Goal: Obtain resource: Obtain resource

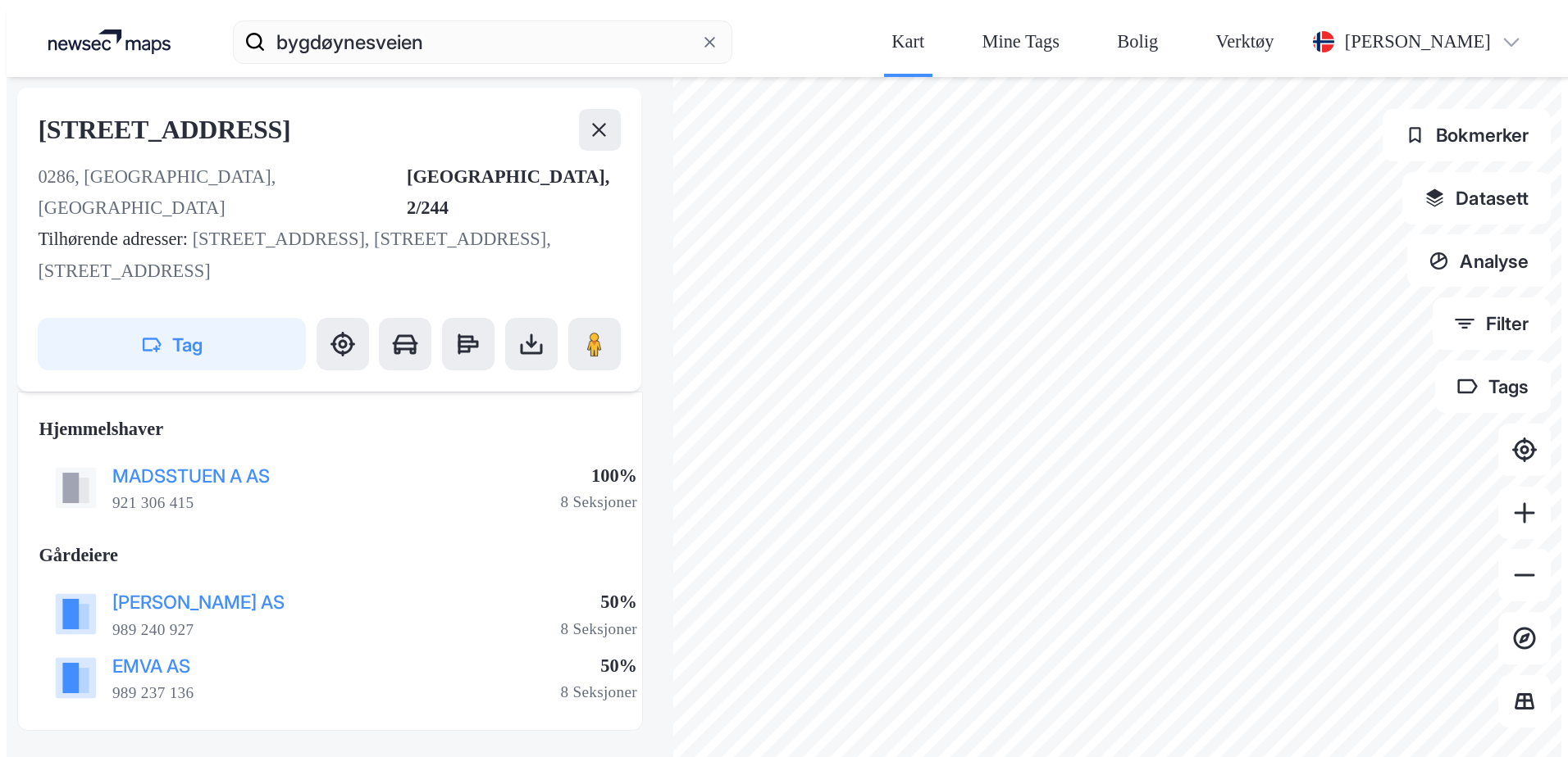
scroll to position [279, 0]
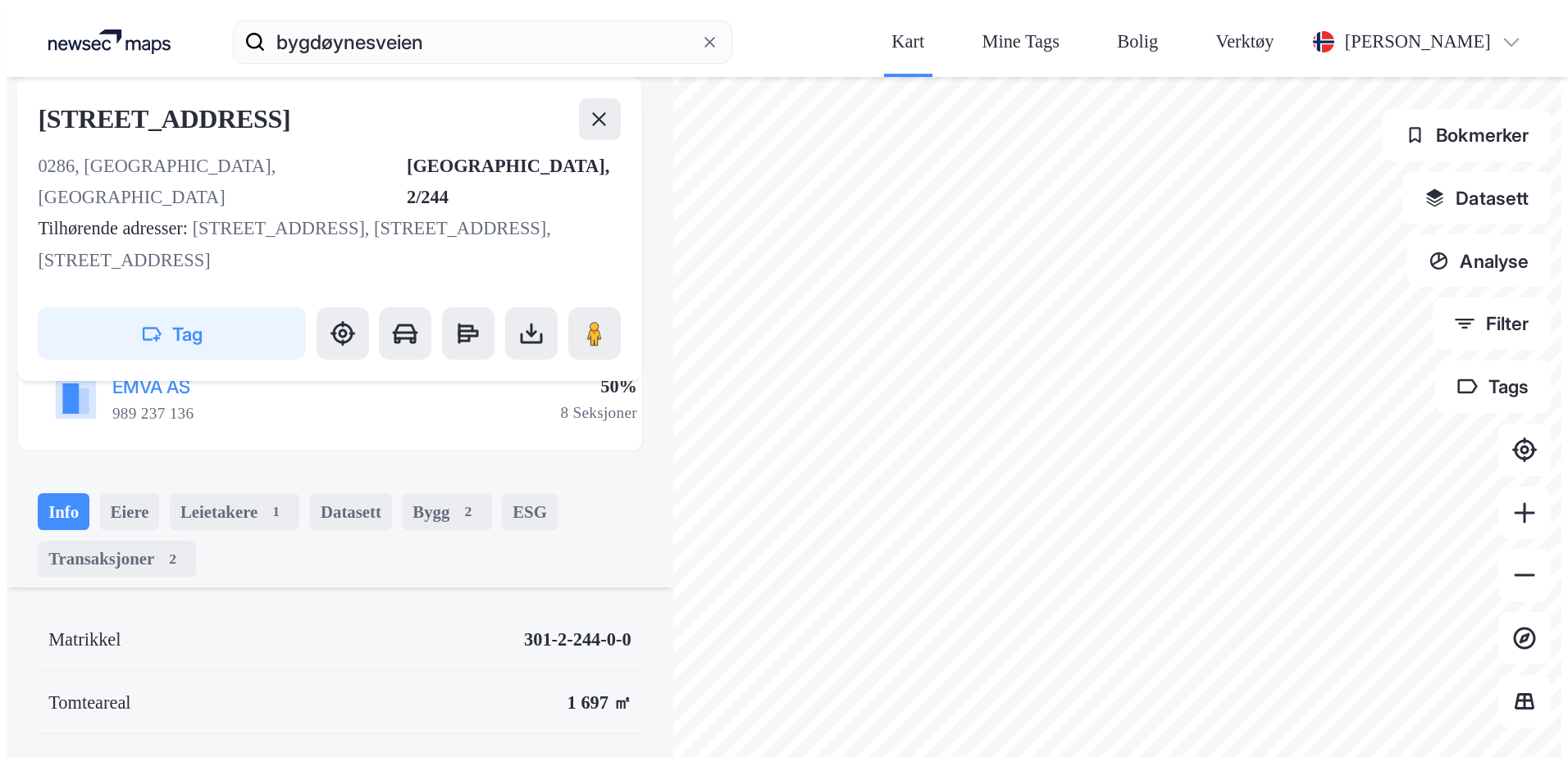
click at [361, 533] on div "[STREET_ADDRESS], 2/244 Tilhørende adresser: [STREET_ADDRESS], [GEOGRAPHIC_DATA…" at bounding box center [784, 421] width 1555 height 687
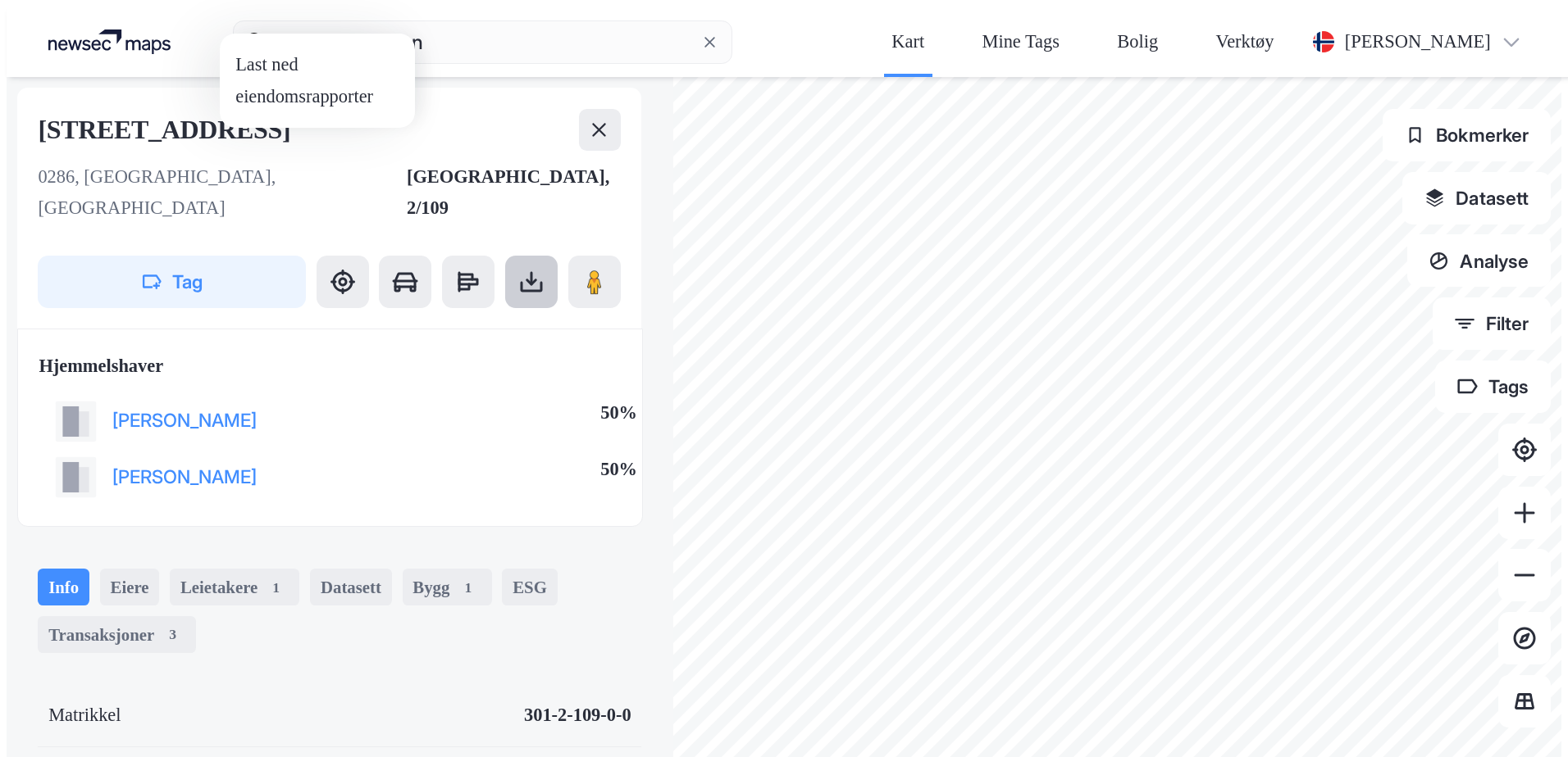
click at [525, 278] on icon at bounding box center [531, 281] width 11 height 7
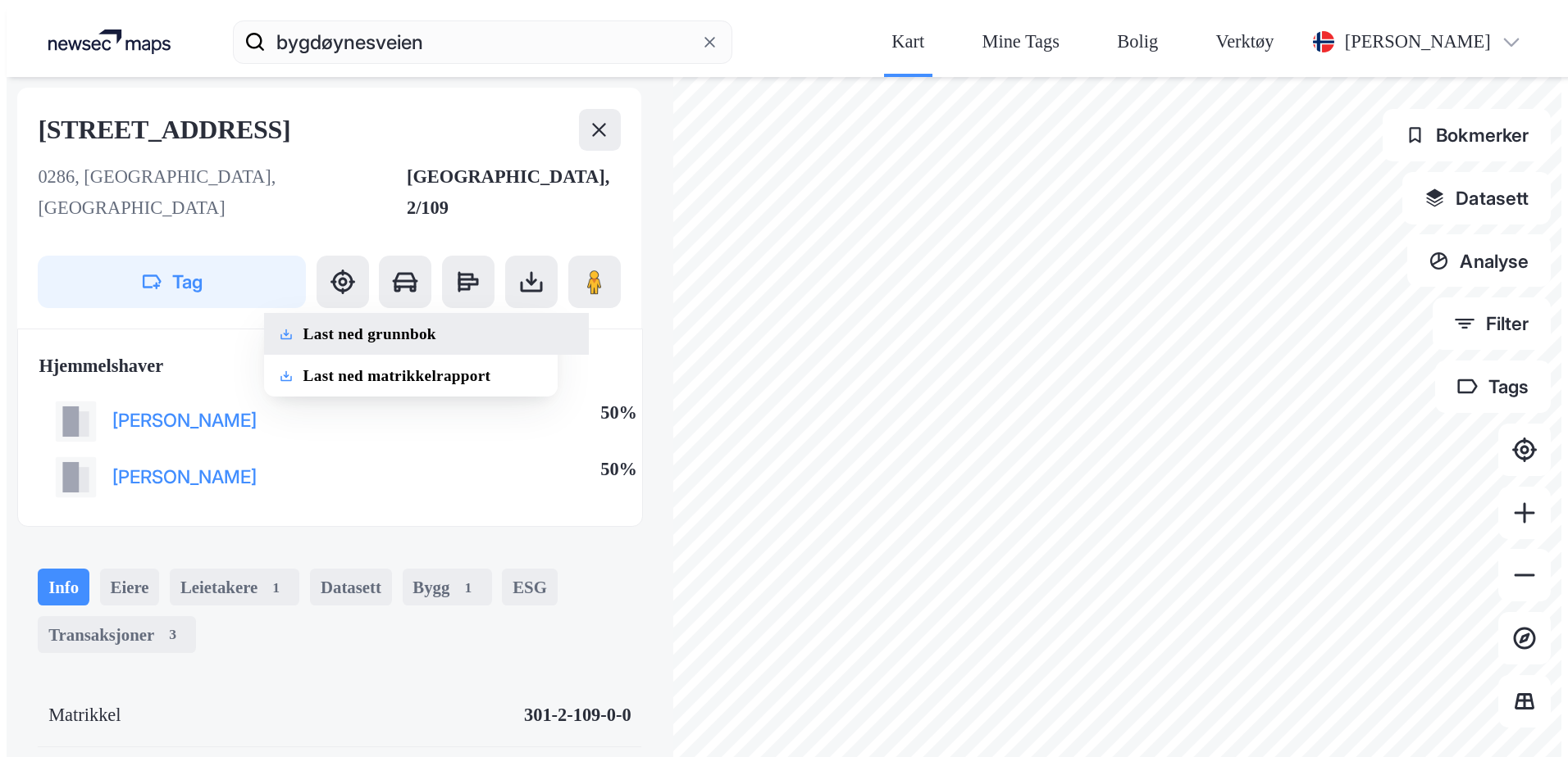
click at [304, 324] on div "Last ned grunnbok" at bounding box center [370, 334] width 133 height 21
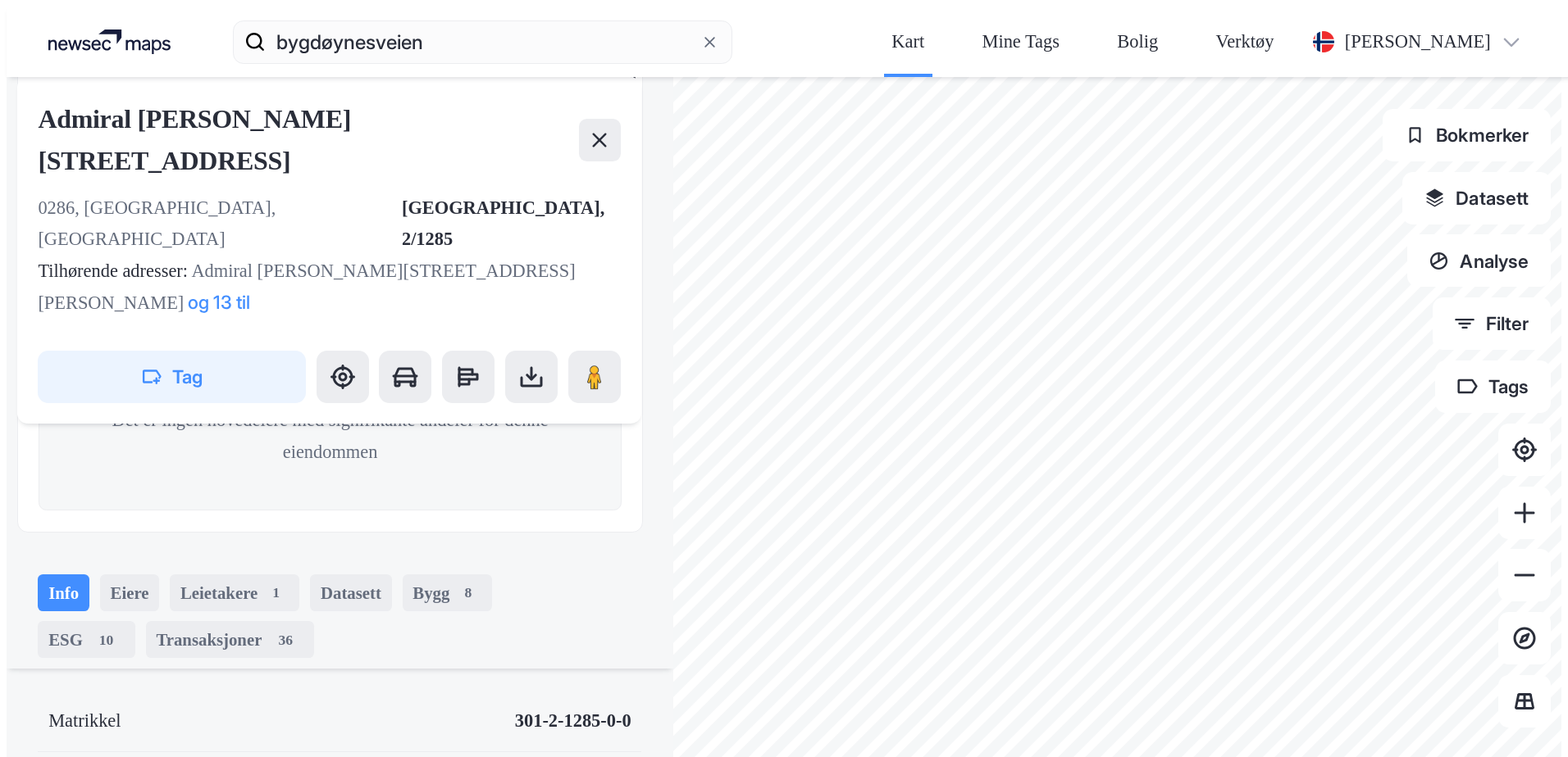
scroll to position [472, 0]
